Goal: Find specific page/section

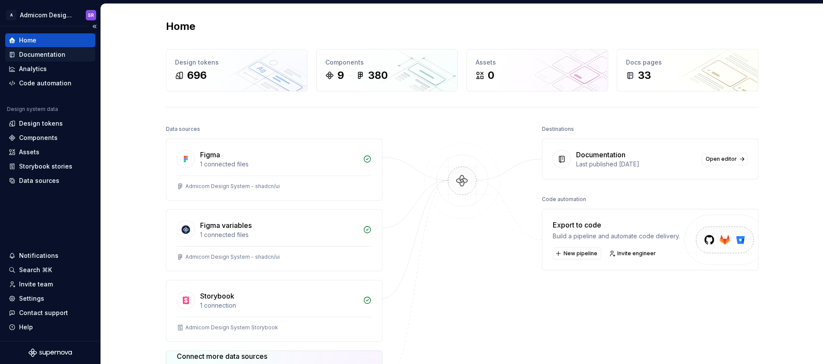
click at [55, 54] on div "Documentation" at bounding box center [42, 54] width 46 height 9
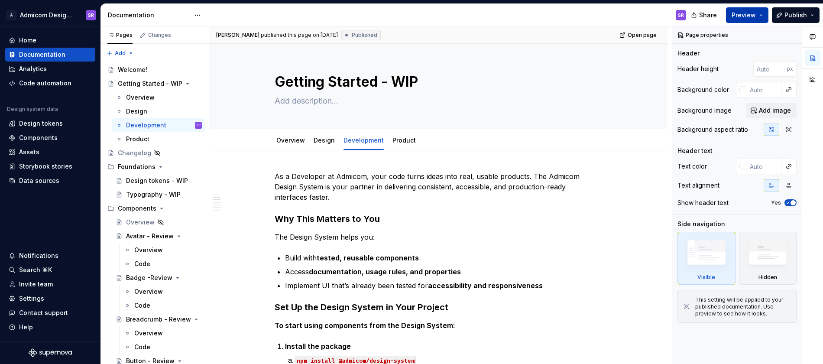
click at [743, 16] on span "Preview" at bounding box center [744, 15] width 24 height 9
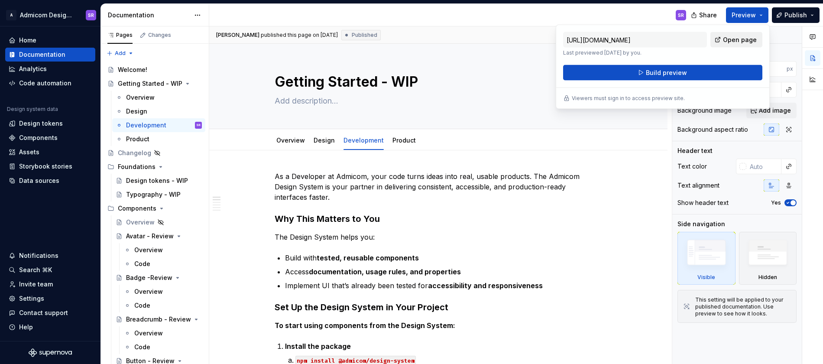
click at [738, 36] on span "Open page" at bounding box center [740, 40] width 34 height 9
type textarea "*"
